Goal: Navigation & Orientation: Find specific page/section

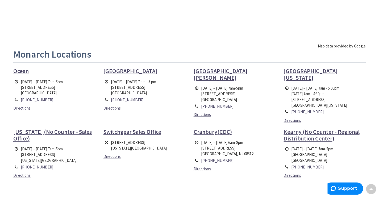
scroll to position [144, 0]
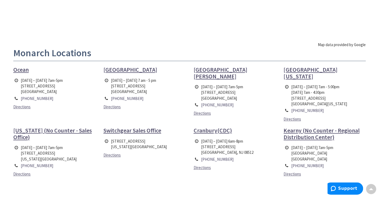
click at [111, 70] on span "Monroe Township" at bounding box center [131, 69] width 54 height 7
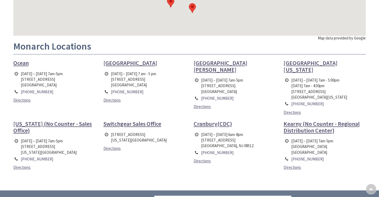
scroll to position [144, 0]
